Goal: Use online tool/utility: Utilize a website feature to perform a specific function

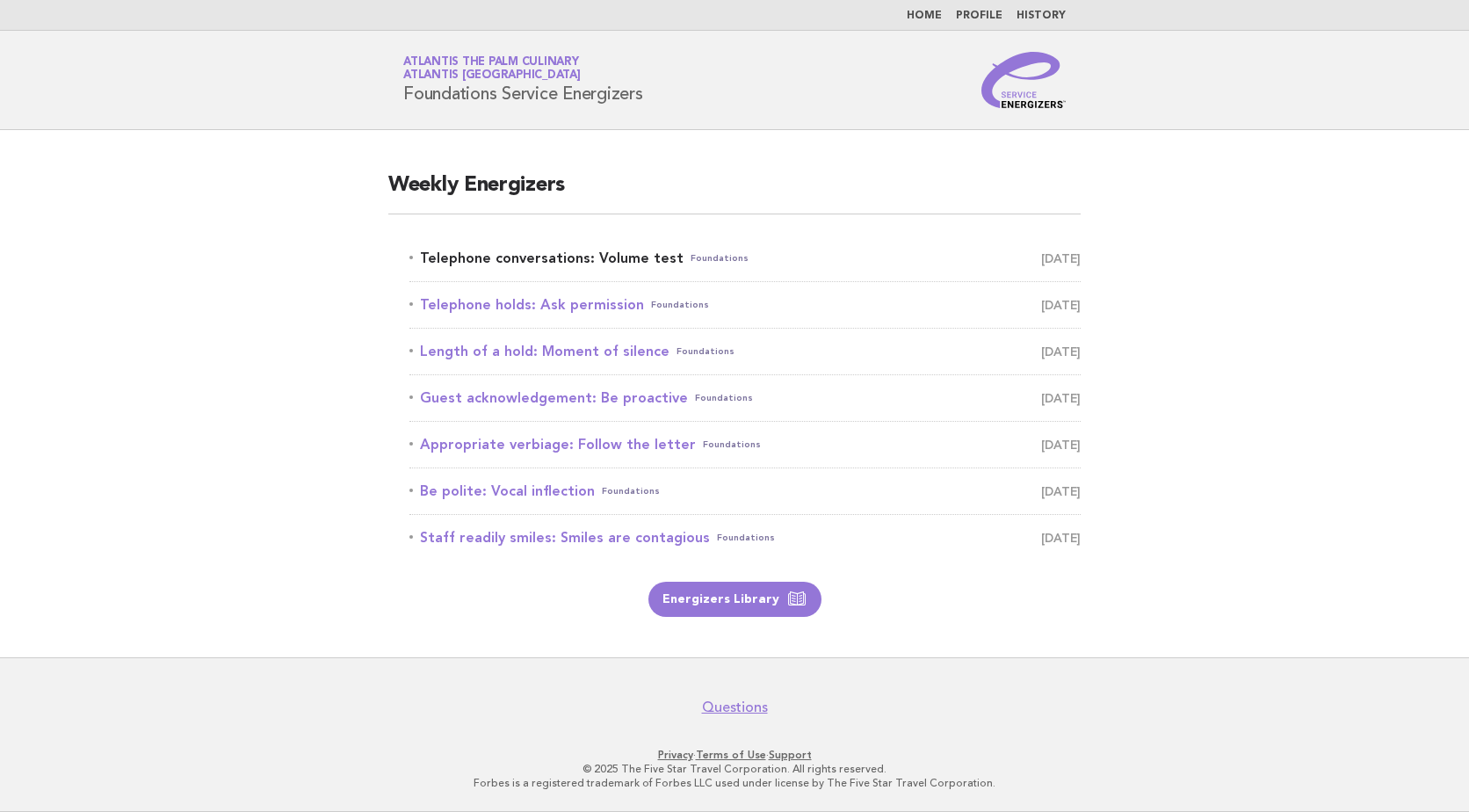
click at [556, 252] on link "Telephone conversations: Volume test Foundations August 19" at bounding box center [746, 258] width 672 height 25
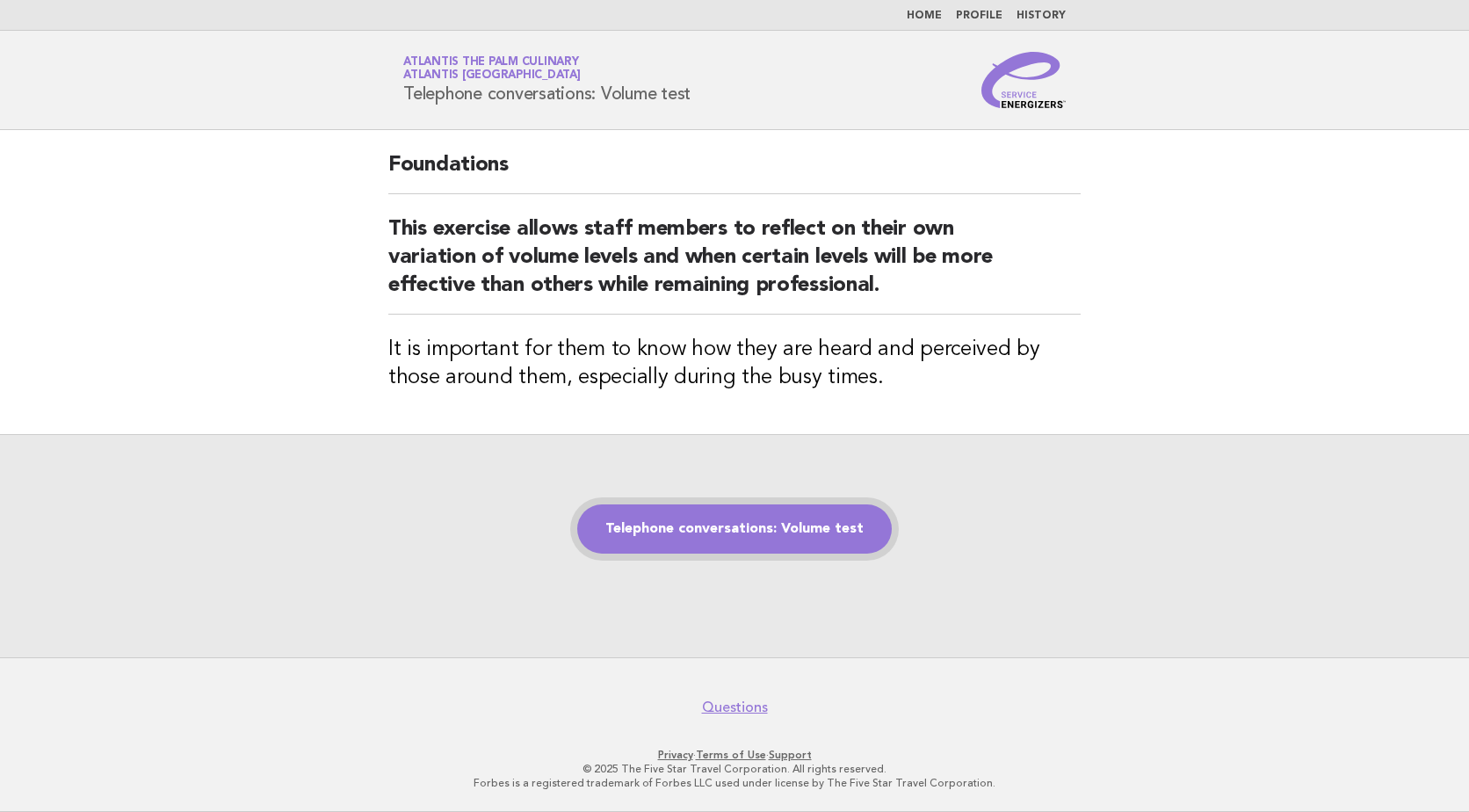
click at [758, 535] on link "Telephone conversations: Volume test" at bounding box center [734, 528] width 315 height 49
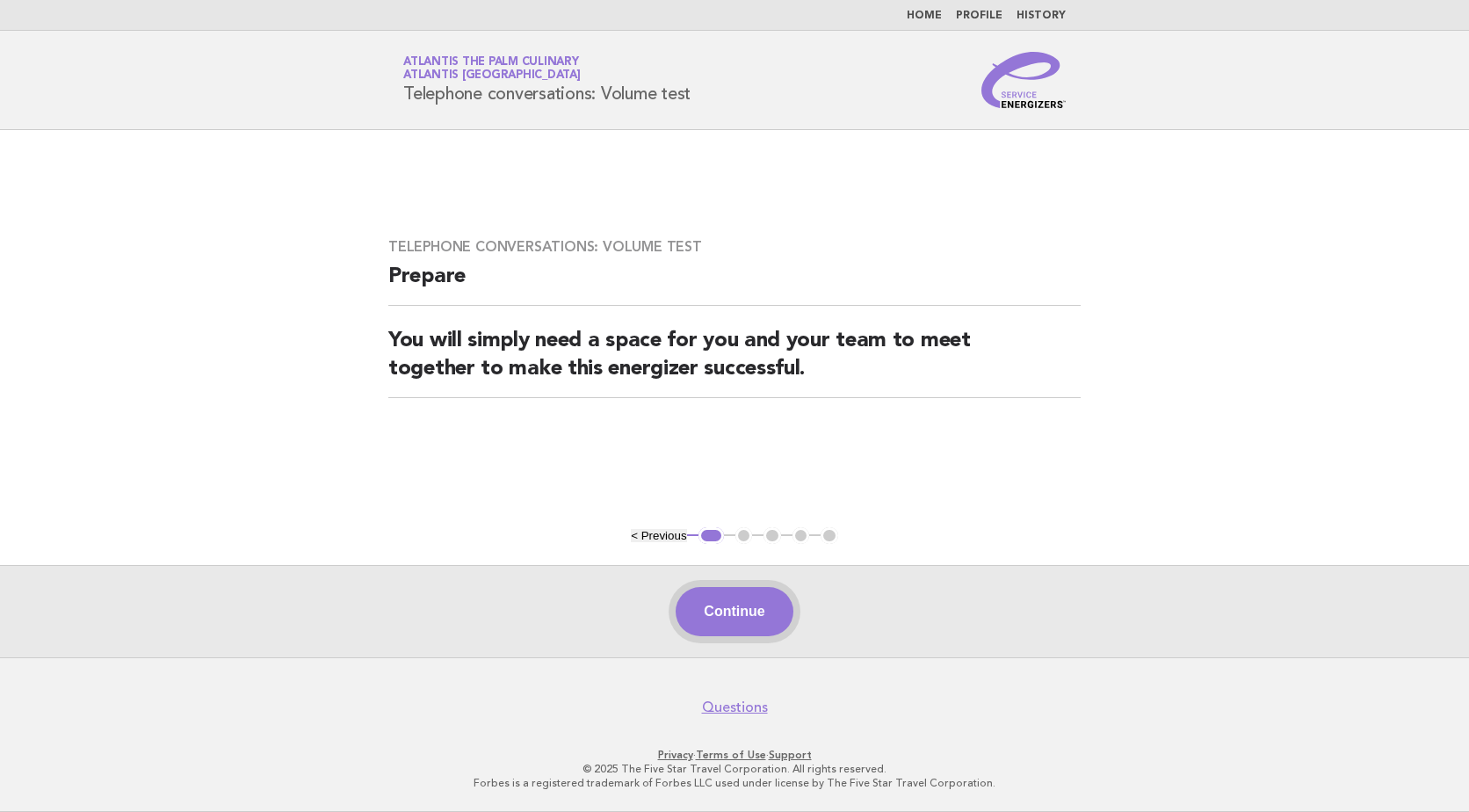
click at [740, 619] on button "Continue" at bounding box center [734, 610] width 117 height 49
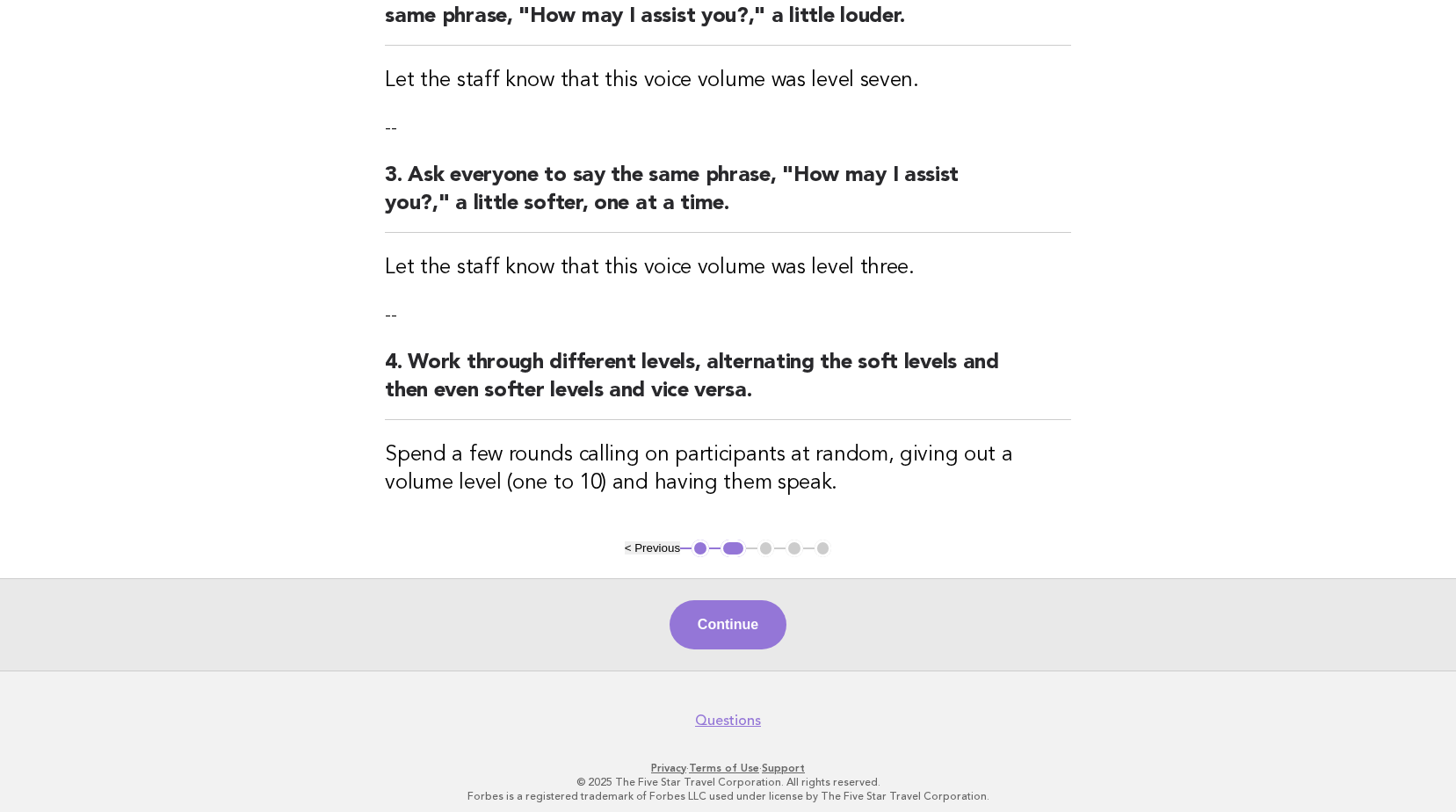
scroll to position [493, 0]
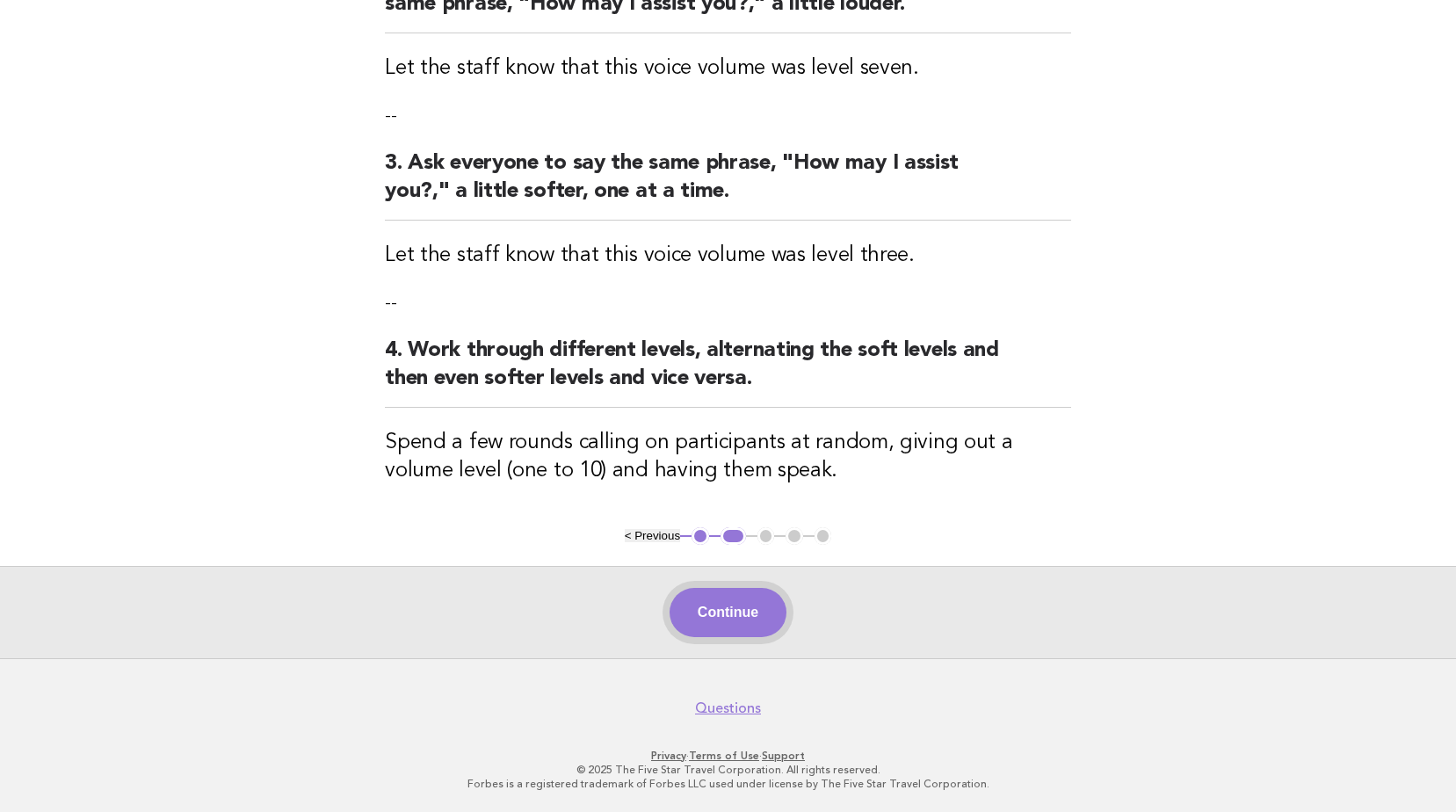
click at [748, 599] on button "Continue" at bounding box center [728, 611] width 117 height 49
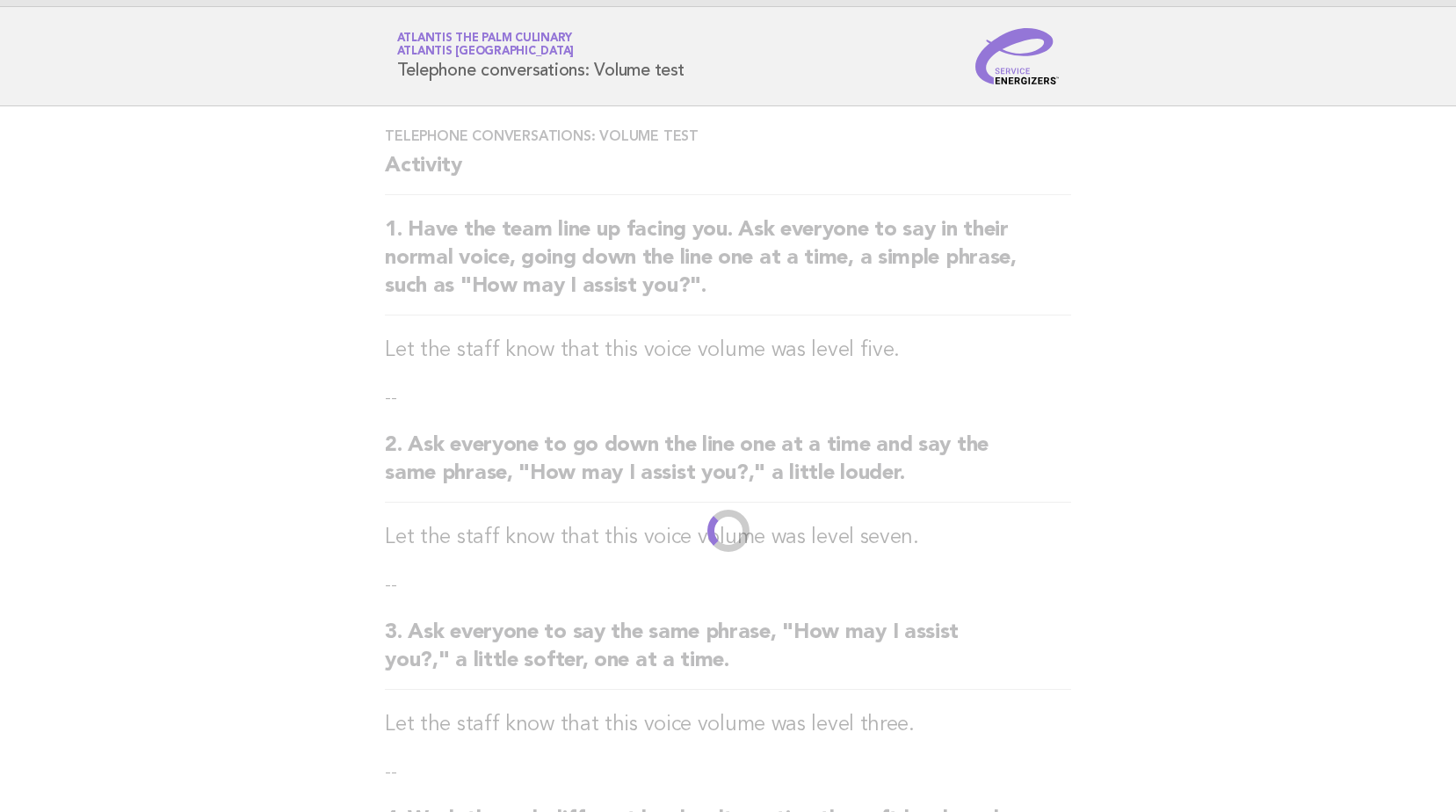
scroll to position [0, 0]
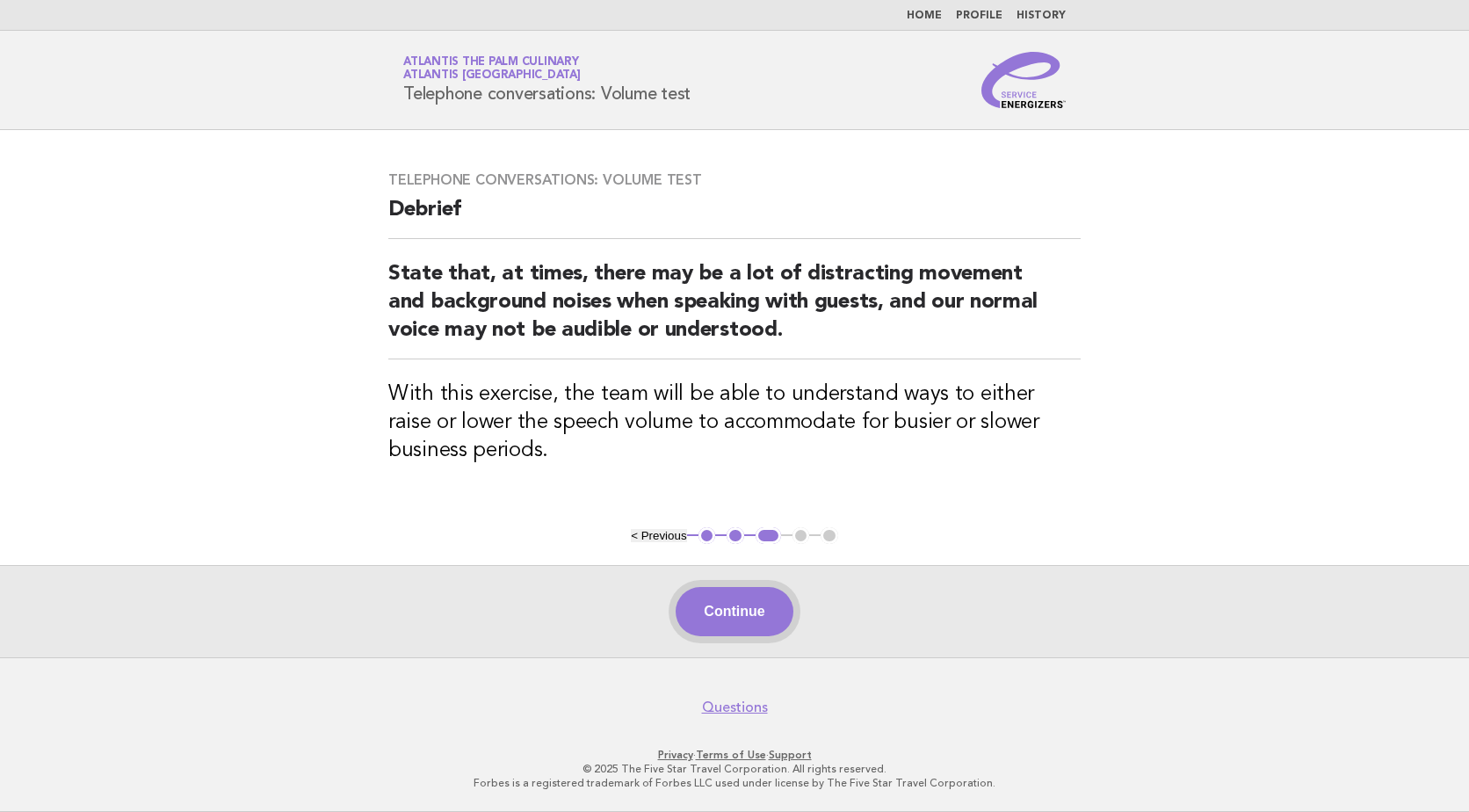
click at [725, 615] on button "Continue" at bounding box center [734, 610] width 117 height 49
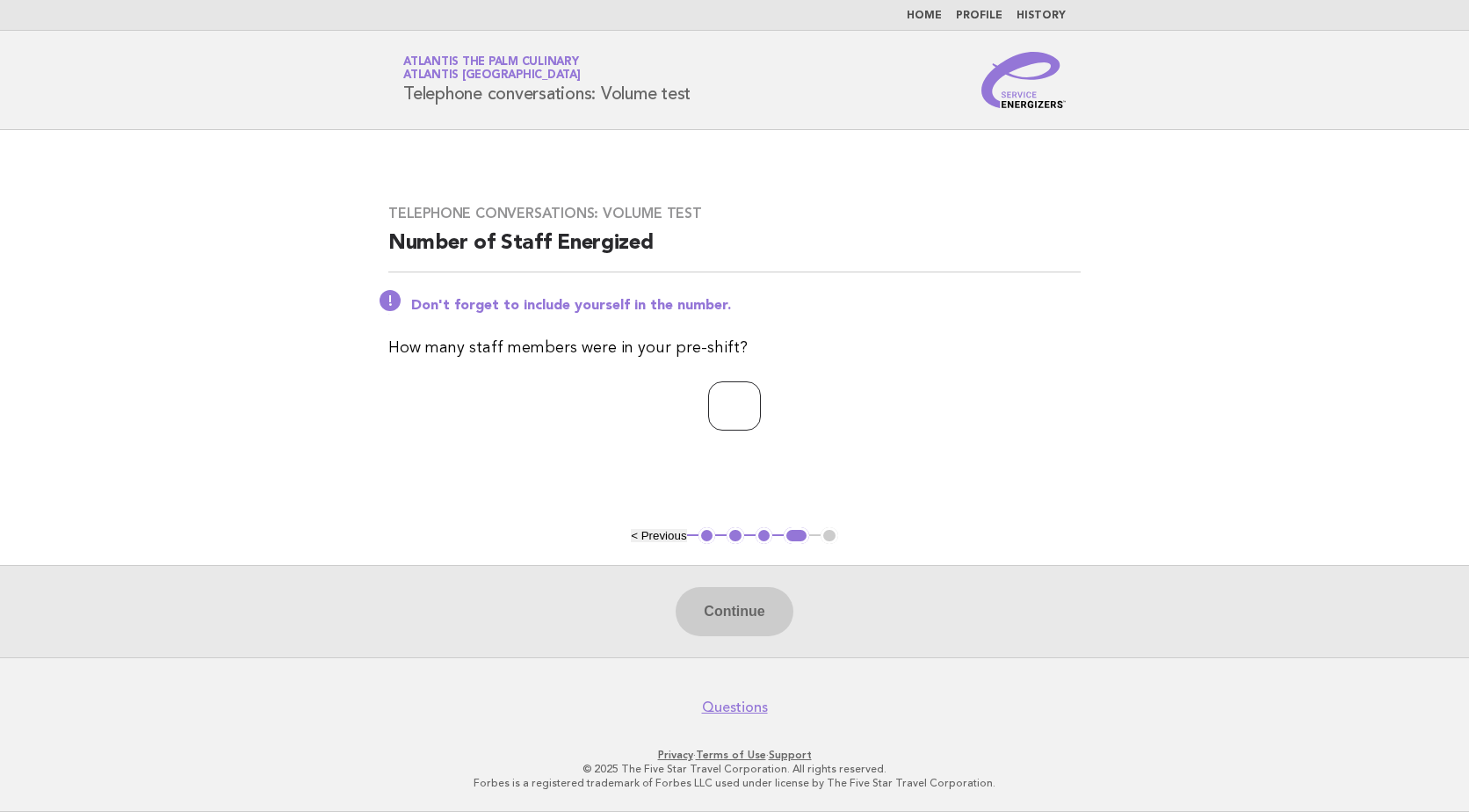
click at [737, 407] on input "number" at bounding box center [734, 405] width 53 height 49
type input "**"
click at [726, 611] on button "Continue" at bounding box center [734, 610] width 117 height 49
